Goal: Transaction & Acquisition: Purchase product/service

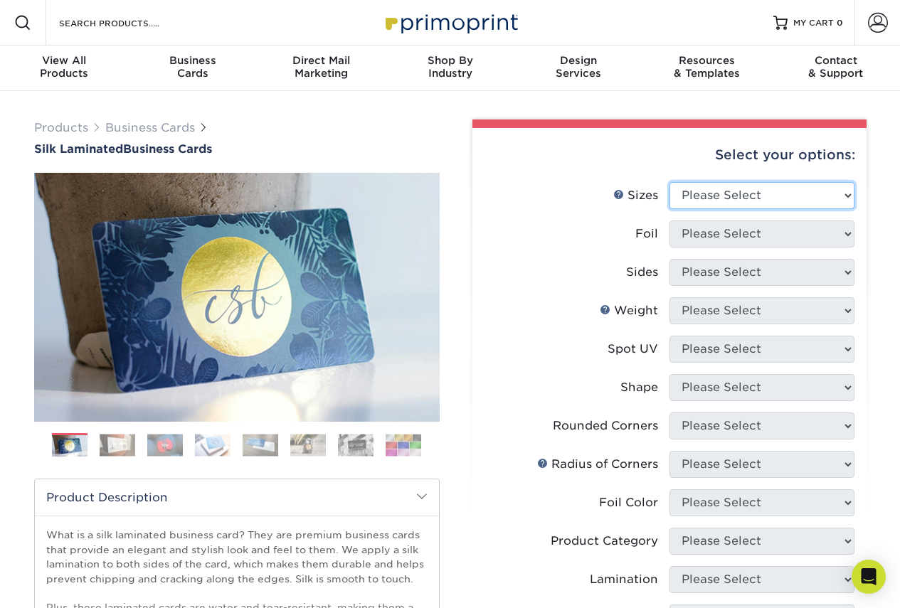
click at [784, 198] on select "Please Select 1.5" x 3.5" - Mini 1.75" x 3.5" - Mini 2" x 2" - Square 2" x 3" -…" at bounding box center [762, 195] width 185 height 27
select select "2.00x3.50"
click at [670, 182] on select "Please Select 1.5" x 3.5" - Mini 1.75" x 3.5" - Mini 2" x 2" - Square 2" x 3" -…" at bounding box center [762, 195] width 185 height 27
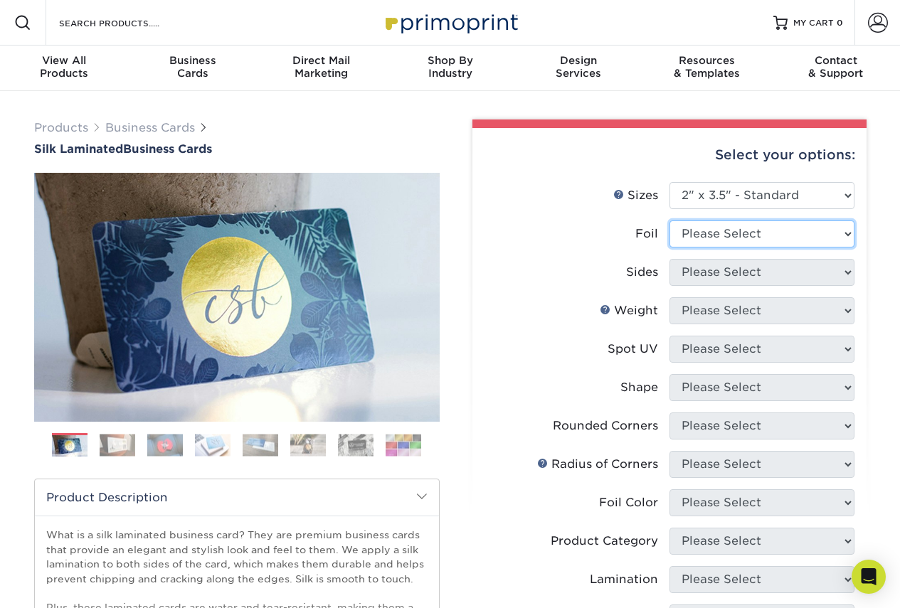
click at [756, 241] on select "Please Select Yes No" at bounding box center [762, 234] width 185 height 27
select select "1"
click at [670, 221] on select "Please Select Yes No" at bounding box center [762, 234] width 185 height 27
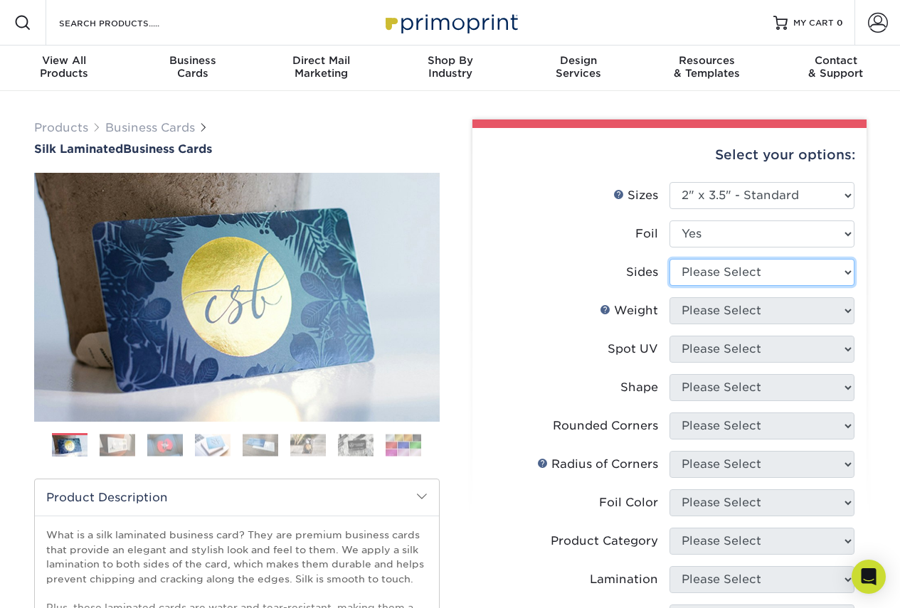
click at [749, 281] on select "Please Select Print Both Sides - Foil Both Sides Print Both Sides - Foil Front …" at bounding box center [762, 272] width 185 height 27
select select "e9e9dfb3-fba1-4d60-972c-fd9ca5904d33"
click at [670, 259] on select "Please Select Print Both Sides - Foil Both Sides Print Both Sides - Foil Front …" at bounding box center [762, 272] width 185 height 27
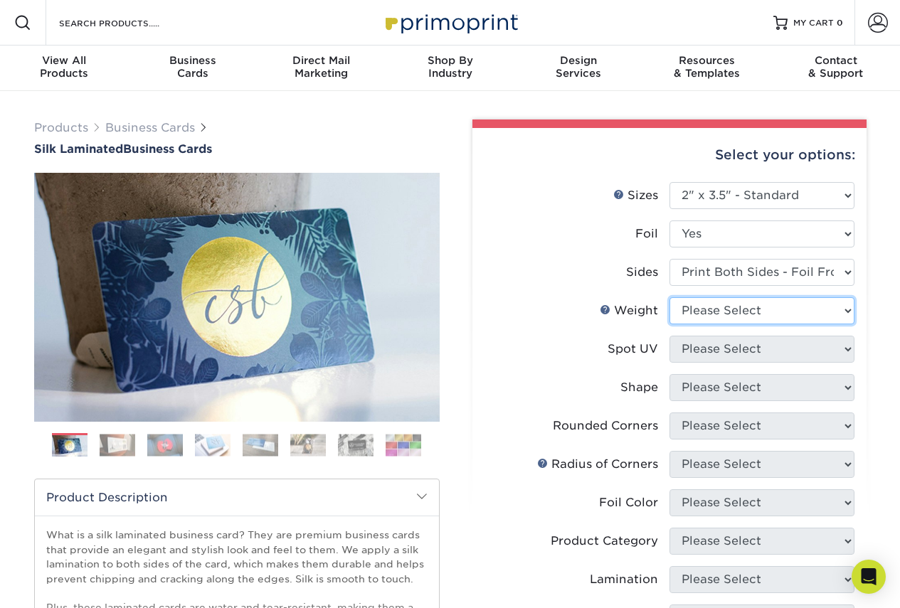
click at [749, 321] on select "Please Select 16PT" at bounding box center [762, 310] width 185 height 27
select select "16PT"
click at [670, 297] on select "Please Select 16PT" at bounding box center [762, 310] width 185 height 27
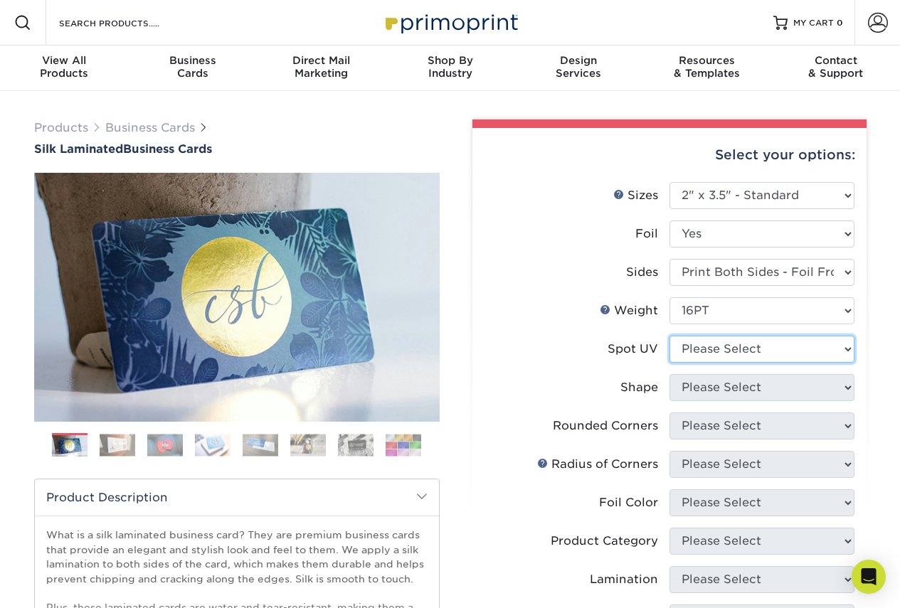
click at [739, 360] on select "Please Select No Spot UV Front and Back (Both Sides) Front Only Back Only" at bounding box center [762, 349] width 185 height 27
select select "3"
click at [670, 336] on select "Please Select No Spot UV Front and Back (Both Sides) Front Only Back Only" at bounding box center [762, 349] width 185 height 27
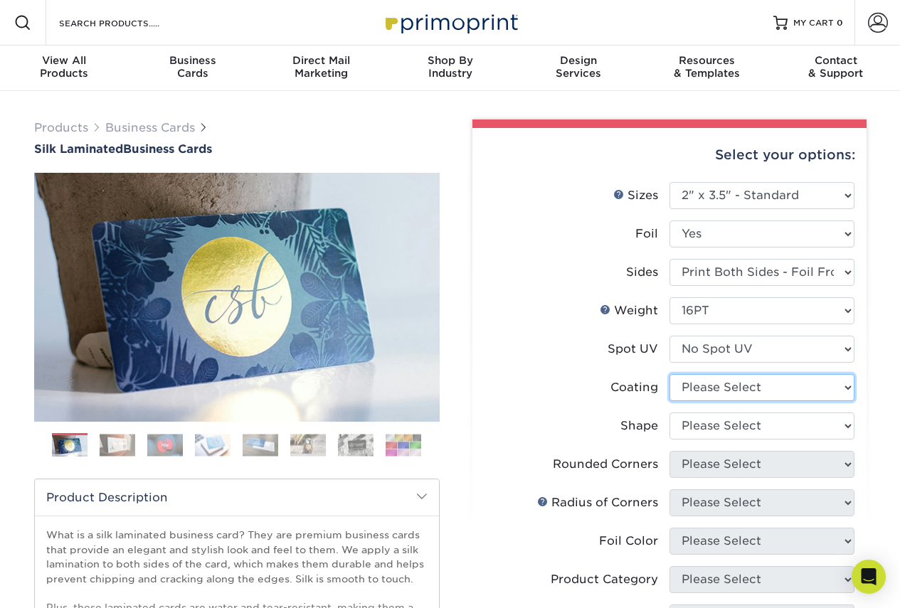
click at [732, 394] on select at bounding box center [762, 387] width 185 height 27
select select "3e7618de-abca-4bda-9f97-8b9129e913d8"
click at [670, 374] on select at bounding box center [762, 387] width 185 height 27
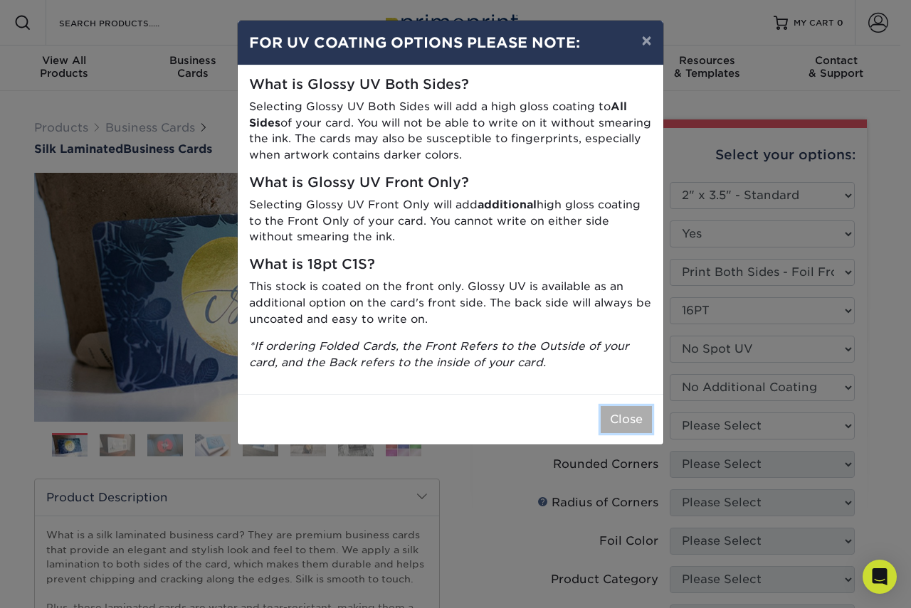
click at [633, 413] on button "Close" at bounding box center [626, 419] width 51 height 27
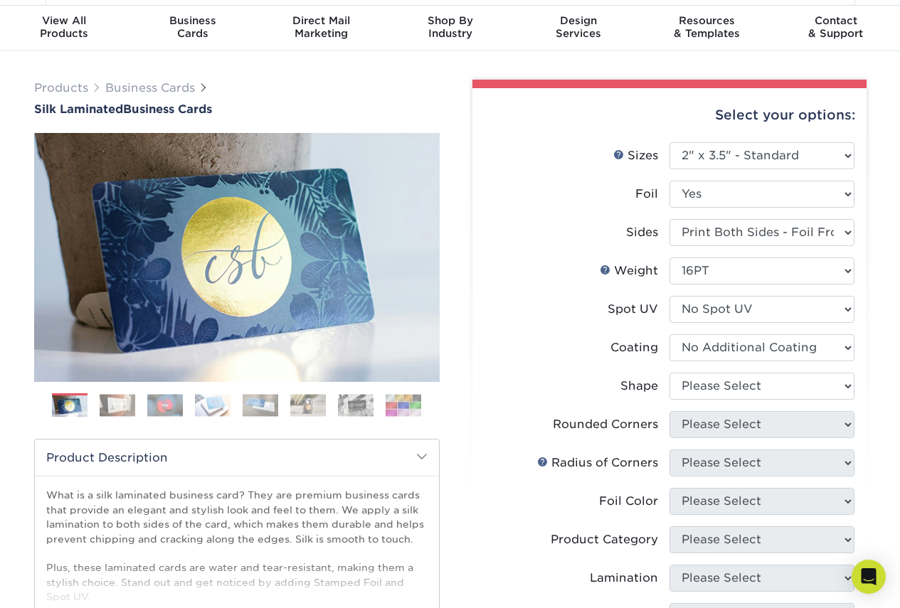
scroll to position [71, 0]
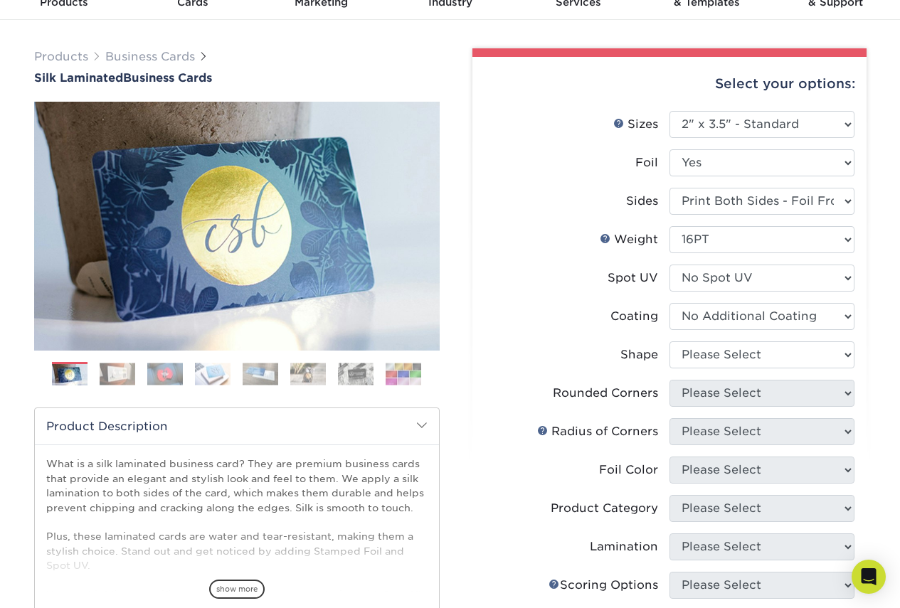
click at [662, 401] on label "Rounded Corners" at bounding box center [577, 393] width 185 height 27
click at [845, 351] on select "Please Select Standard" at bounding box center [762, 355] width 185 height 27
select select "standard"
click at [670, 342] on select "Please Select Standard" at bounding box center [762, 355] width 185 height 27
click at [741, 396] on select "Please Select Yes - Round 2 Corners Yes - Round 4 Corners No" at bounding box center [762, 393] width 185 height 27
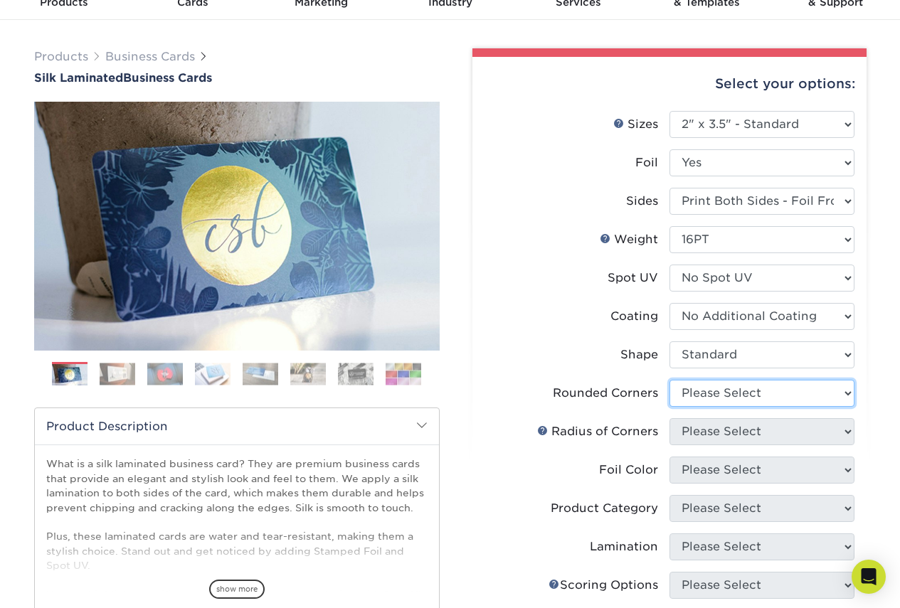
select select "0"
click at [670, 380] on select "Please Select Yes - Round 2 Corners Yes - Round 4 Corners No" at bounding box center [762, 393] width 185 height 27
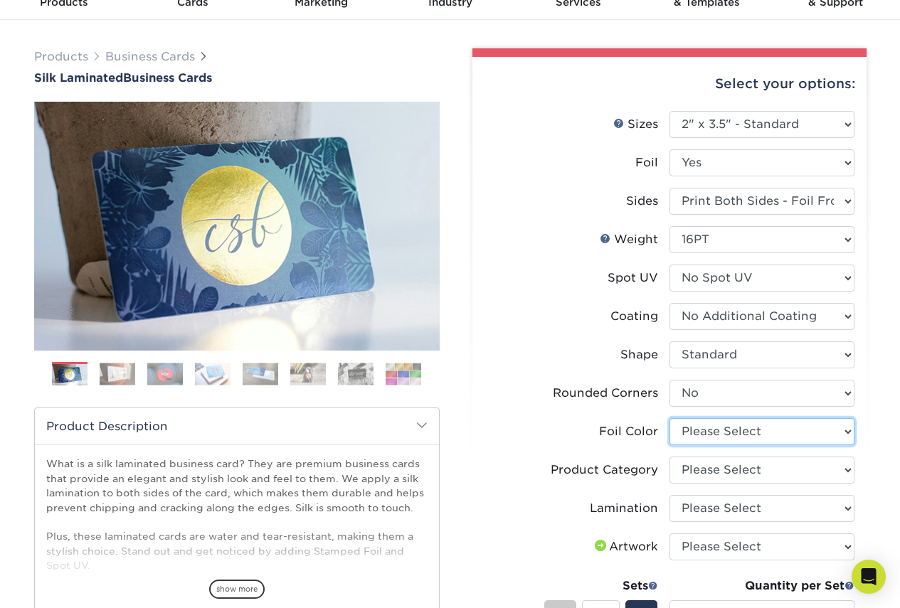
click at [744, 438] on select "Please Select Silver Foil Black Foil Blue Foil Copper Foil Gold Foil Red Foil R…" at bounding box center [762, 431] width 185 height 27
select select "a834dd52-fe06-4ed6-9a86-5bd3c2d02515"
click at [670, 418] on select "Please Select Silver Foil Black Foil Blue Foil Copper Foil Gold Foil Red Foil R…" at bounding box center [762, 431] width 185 height 27
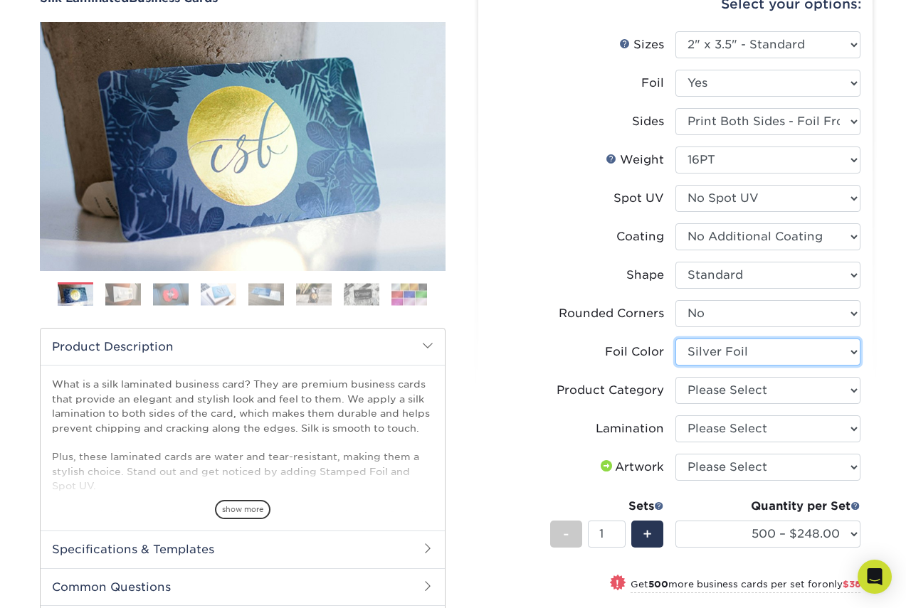
scroll to position [213, 0]
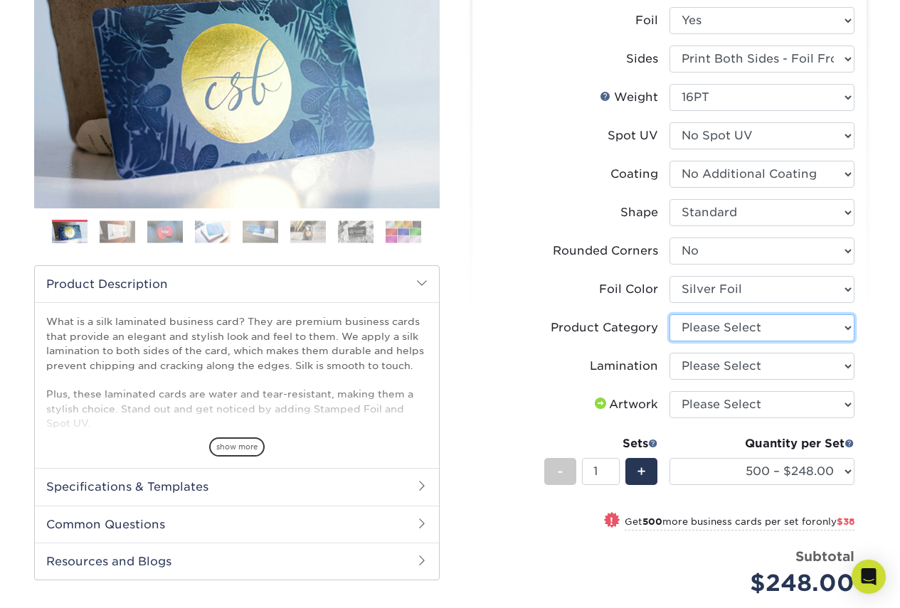
click at [728, 319] on select "Please Select Business Cards" at bounding box center [762, 328] width 185 height 27
select select "3b5148f1-0588-4f88-a218-97bcfdce65c1"
click at [670, 315] on select "Please Select Business Cards" at bounding box center [762, 328] width 185 height 27
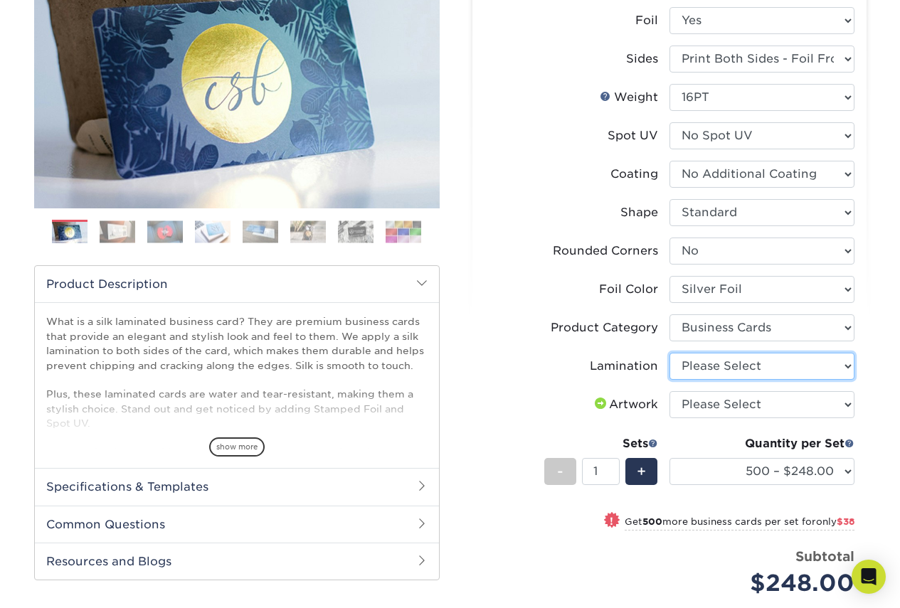
click at [738, 366] on select "Please Select Silk" at bounding box center [762, 366] width 185 height 27
select select "ccacb42f-45f7-42d3-bbd3-7c8421cf37f0"
click at [670, 353] on select "Please Select Silk" at bounding box center [762, 366] width 185 height 27
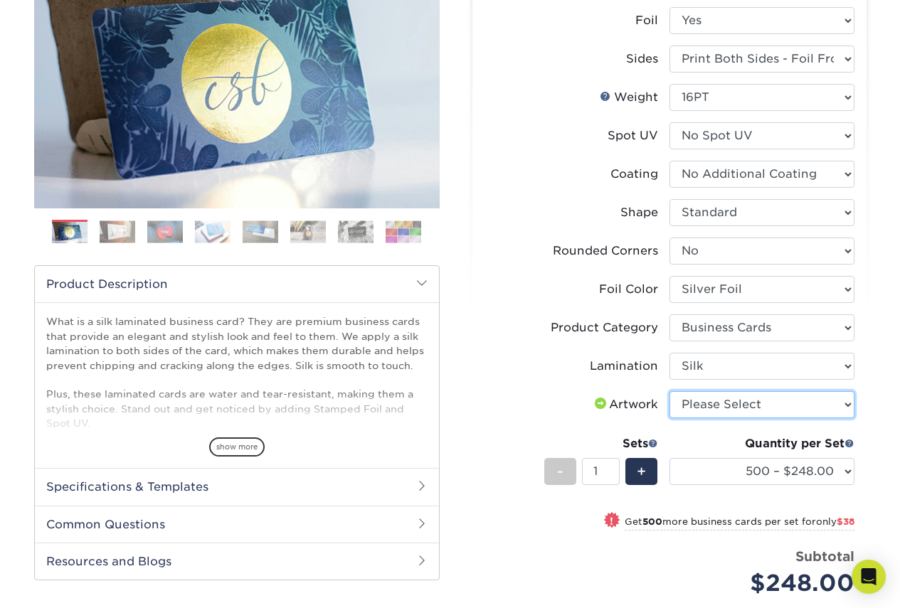
click at [728, 404] on select "Please Select I will upload files I need a design - $100" at bounding box center [762, 404] width 185 height 27
select select "design"
click at [670, 391] on select "Please Select I will upload files I need a design - $100" at bounding box center [762, 404] width 185 height 27
